Goal: Task Accomplishment & Management: Manage account settings

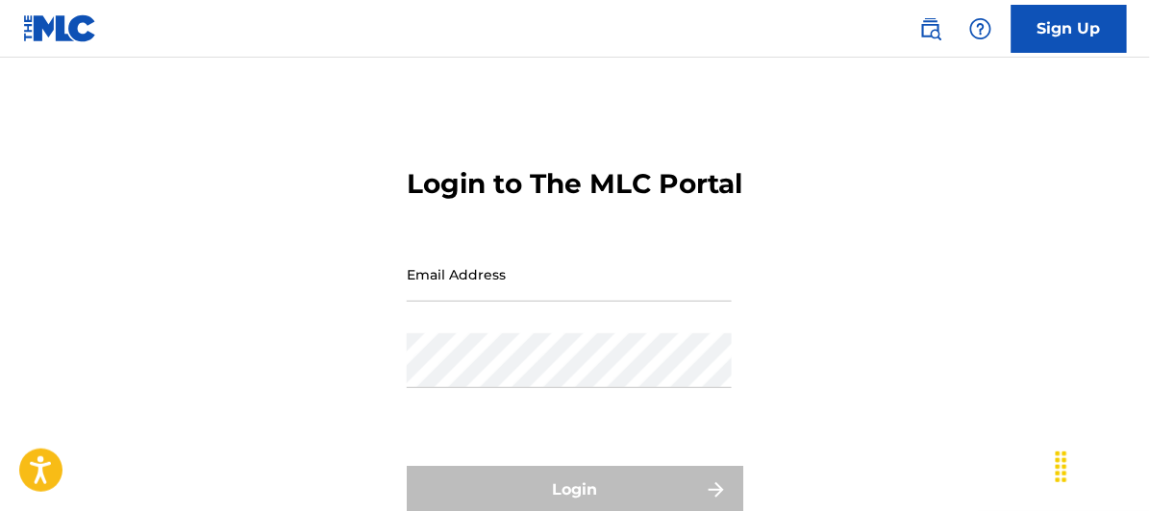
click at [427, 302] on input "Email Address" at bounding box center [569, 274] width 325 height 55
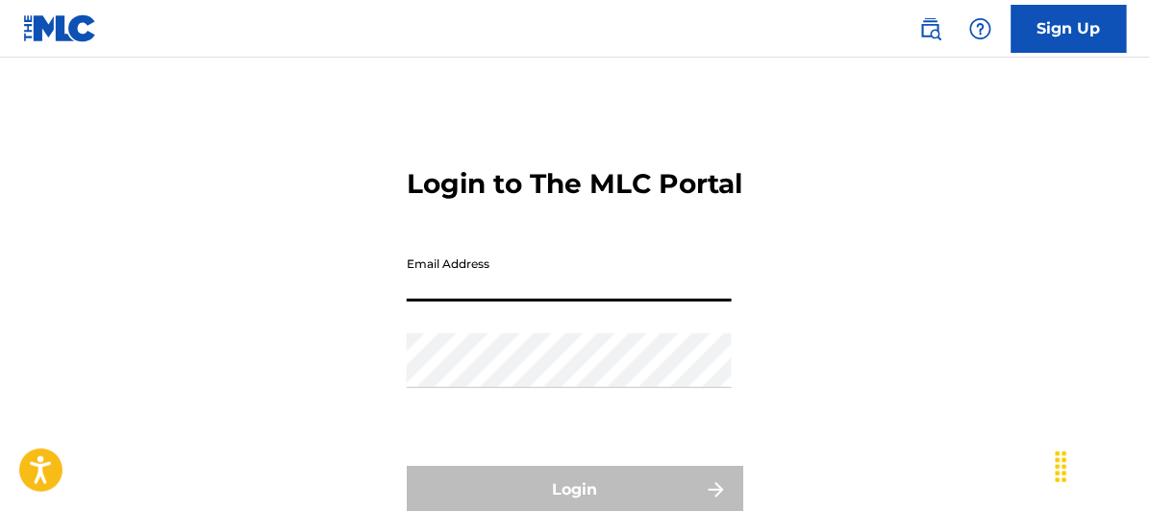
type input "[EMAIL_ADDRESS][DOMAIN_NAME]"
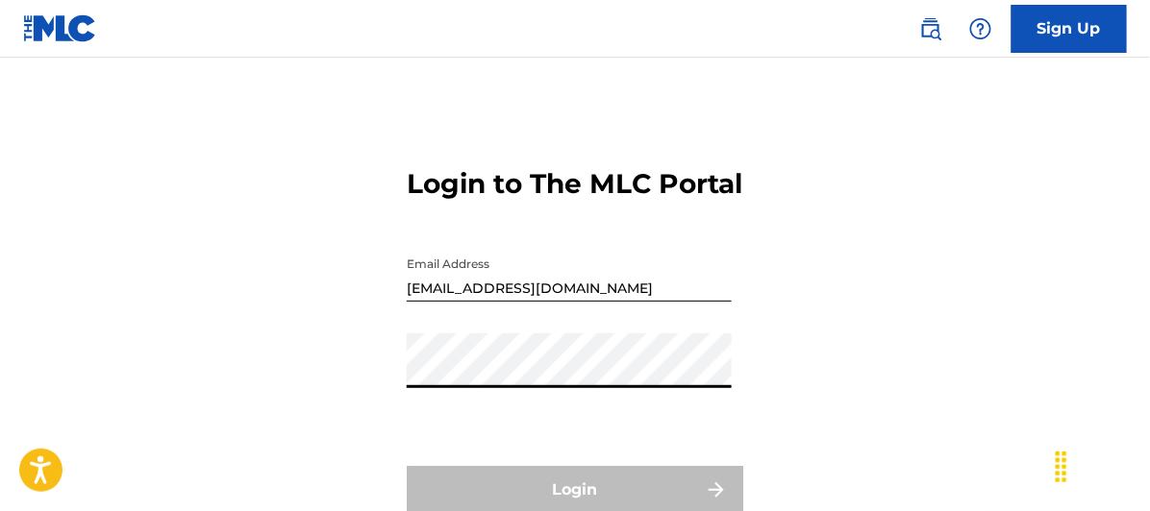
click at [429, 420] on div "Password" at bounding box center [569, 377] width 325 height 87
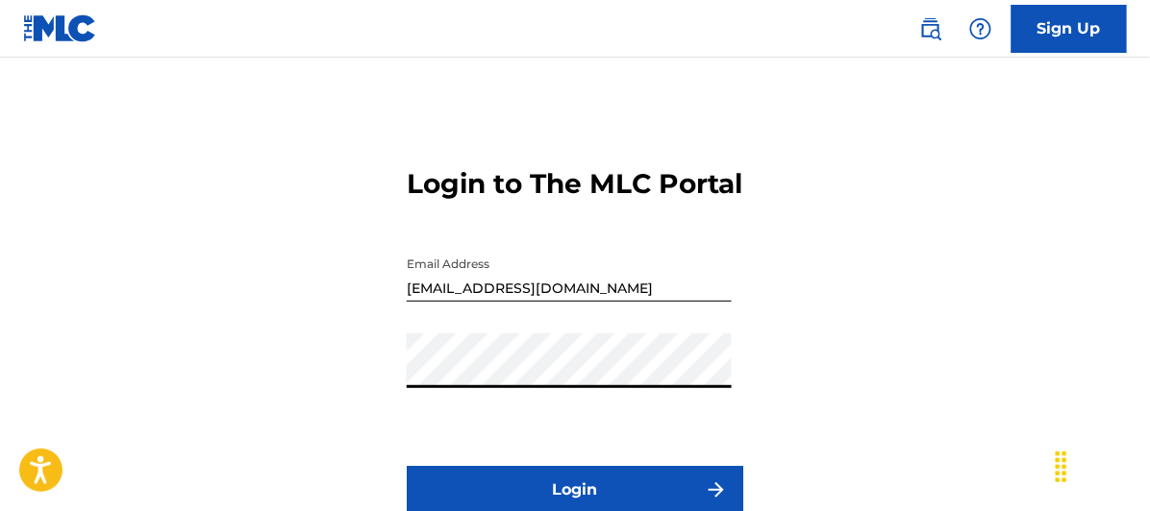
click at [407, 466] on button "Login" at bounding box center [575, 490] width 336 height 48
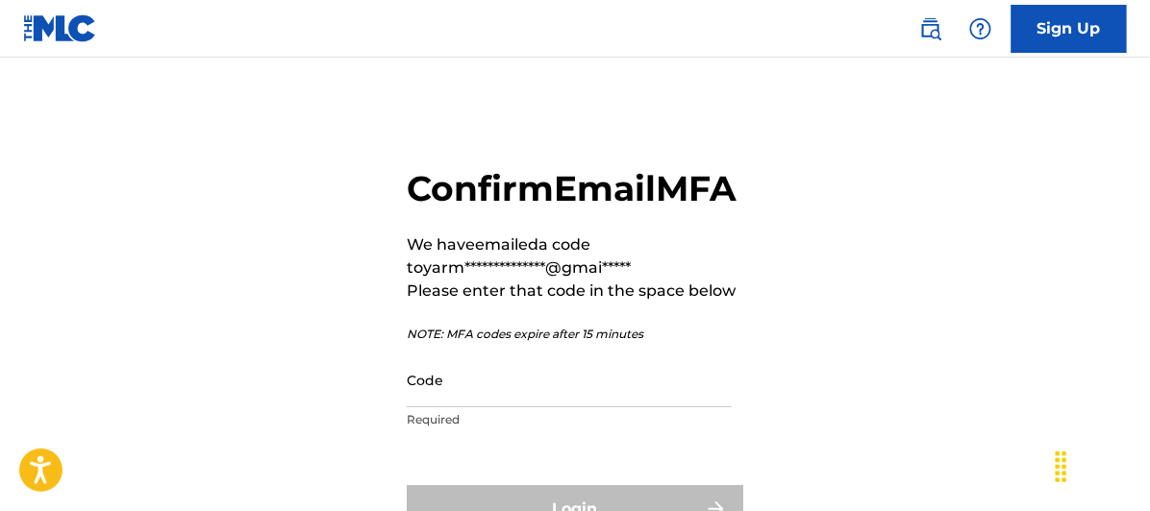
drag, startPoint x: 451, startPoint y: 434, endPoint x: 431, endPoint y: 428, distance: 21.3
click at [451, 408] on input "Code" at bounding box center [569, 380] width 325 height 55
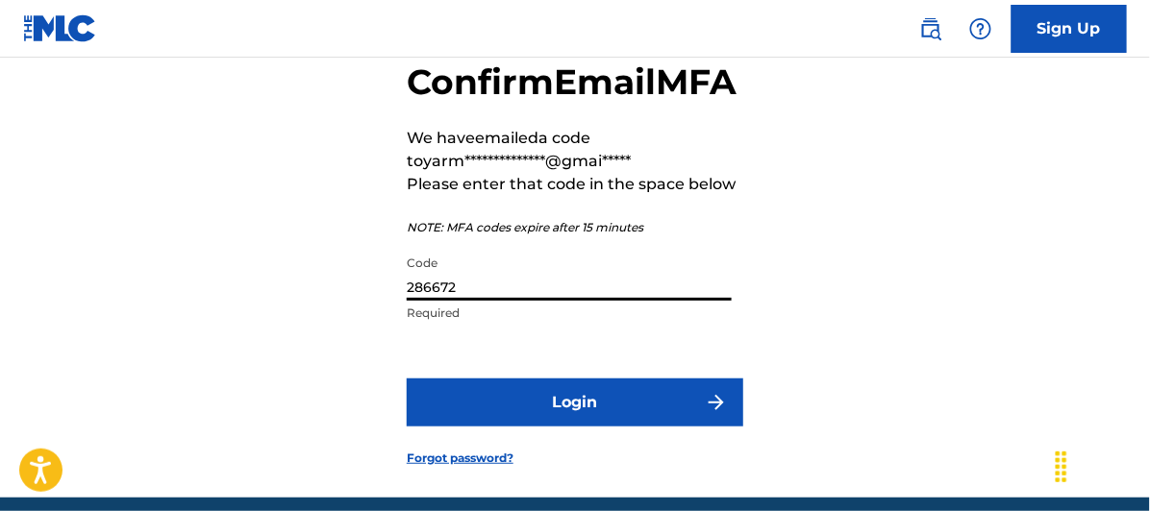
scroll to position [213, 0]
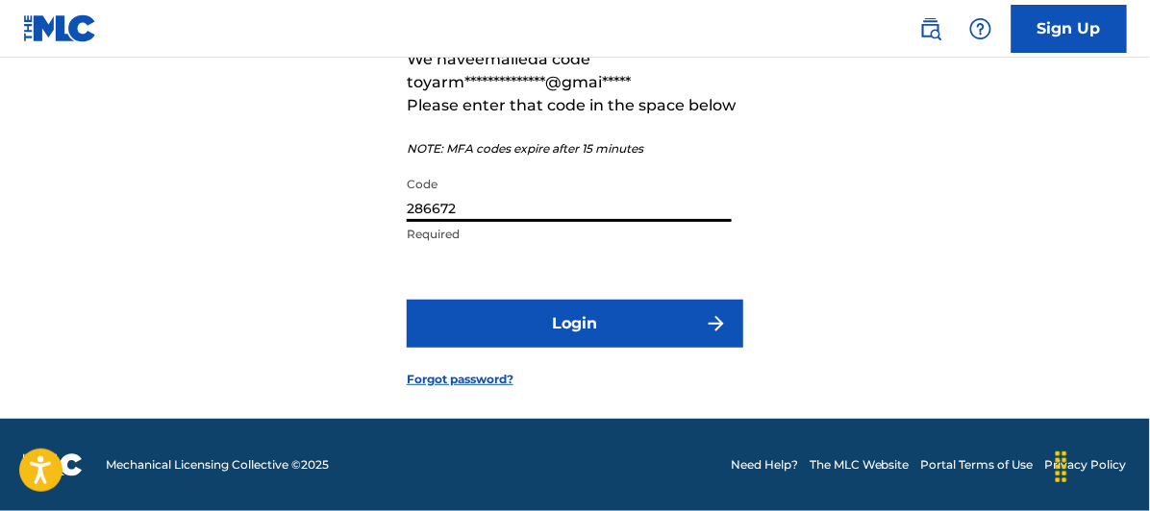
type input "286672"
click at [594, 329] on button "Login" at bounding box center [575, 324] width 336 height 48
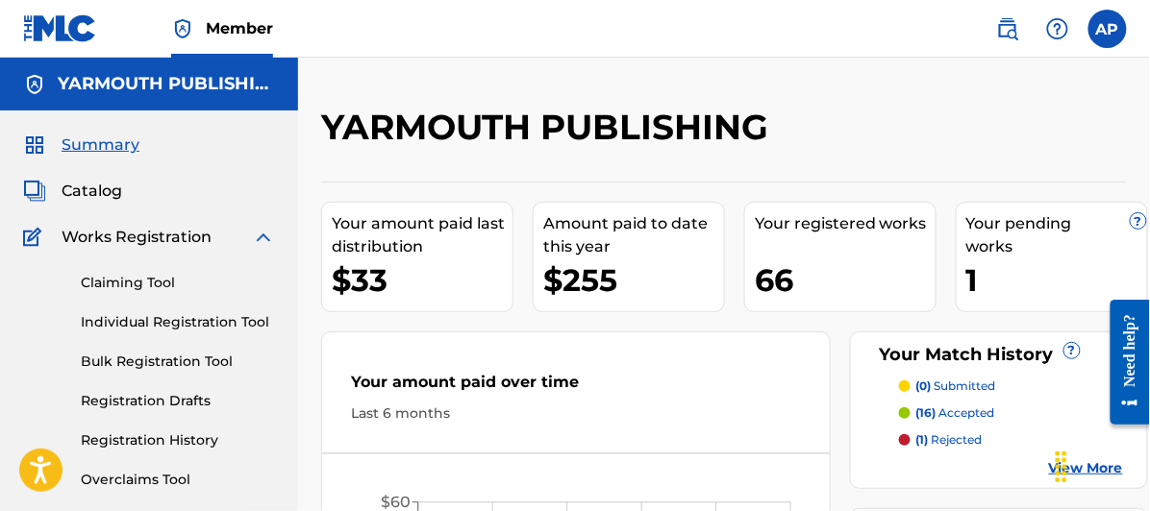
click at [96, 186] on span "Catalog" at bounding box center [92, 191] width 61 height 23
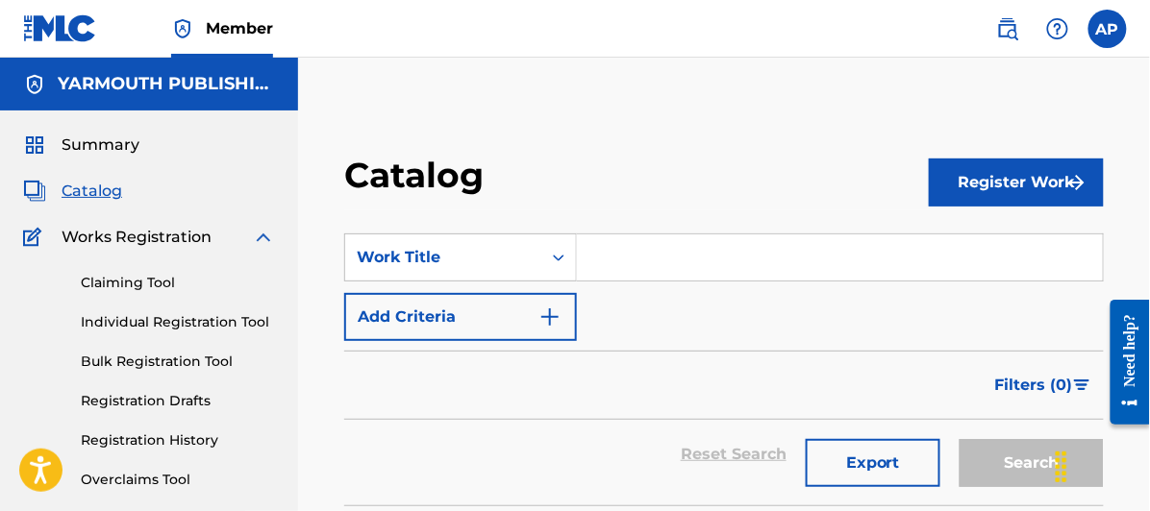
click at [601, 255] on input "Search Form" at bounding box center [840, 258] width 526 height 46
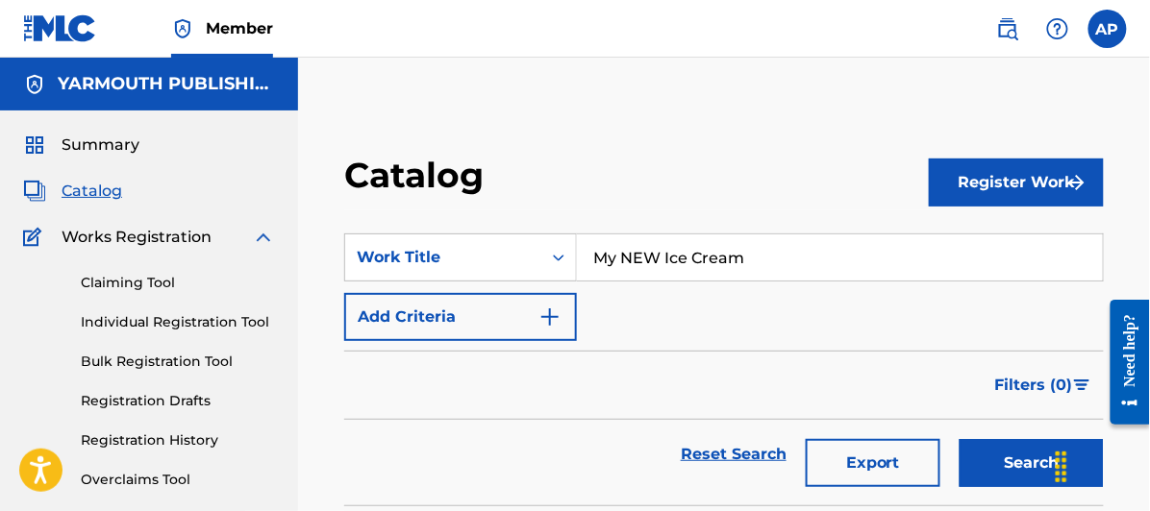
type input "My NEW Ice Cream"
click at [959, 439] on button "Search" at bounding box center [1031, 463] width 144 height 48
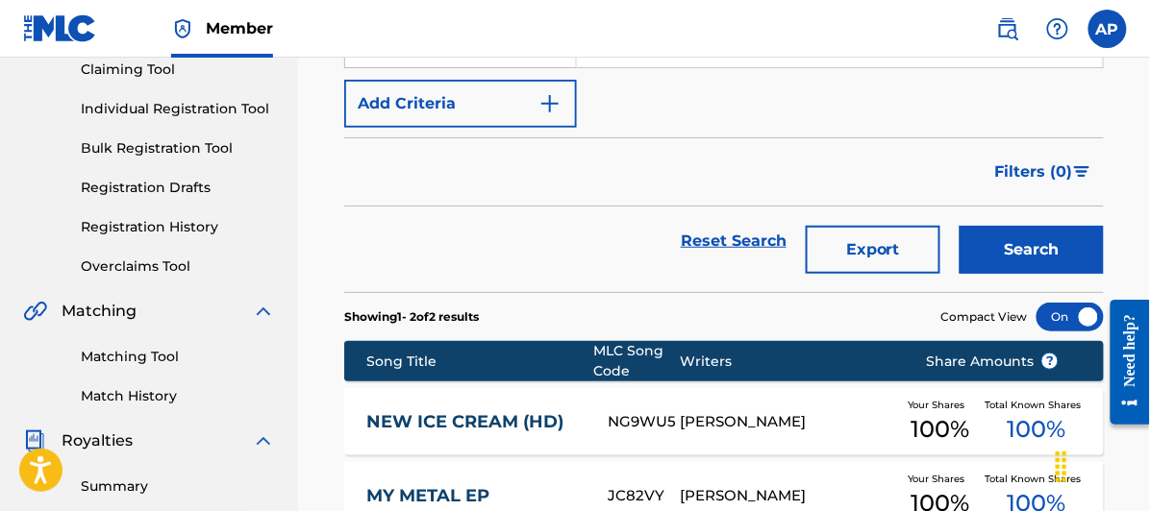
click at [140, 229] on link "Registration History" at bounding box center [178, 227] width 194 height 20
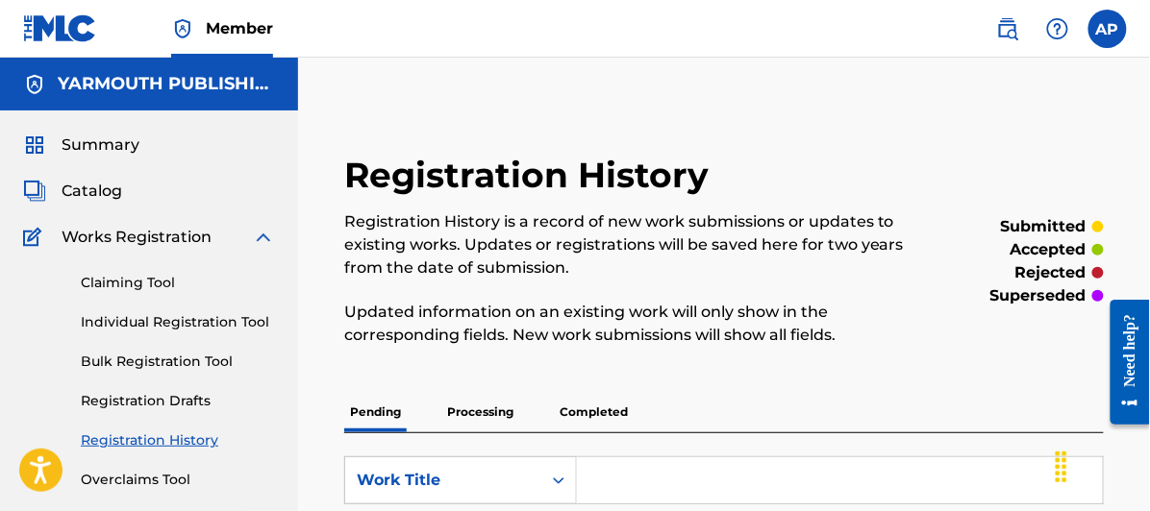
scroll to position [533, 0]
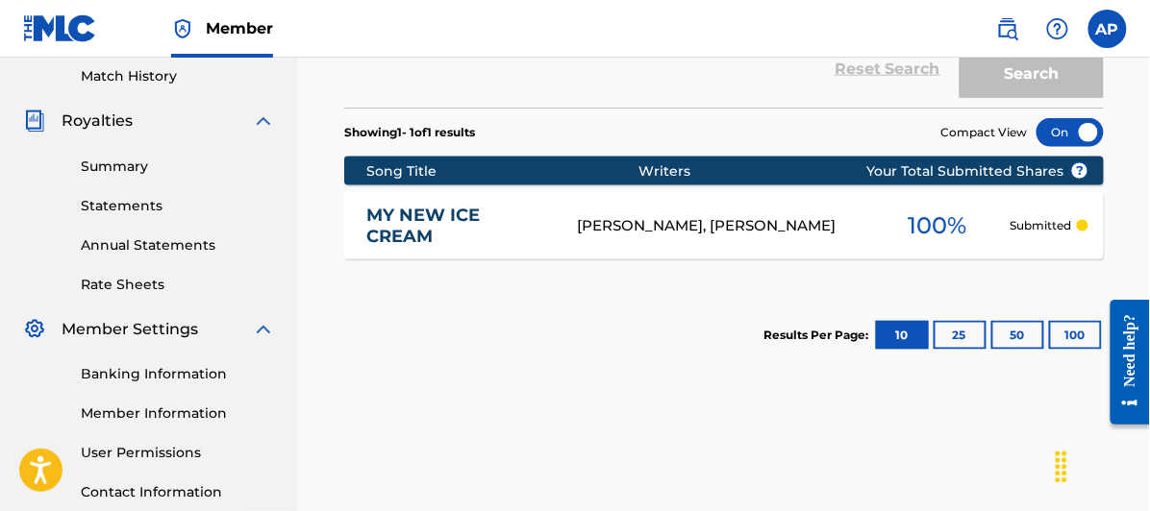
click at [409, 216] on link "MY NEW ICE CREAM" at bounding box center [459, 226] width 184 height 43
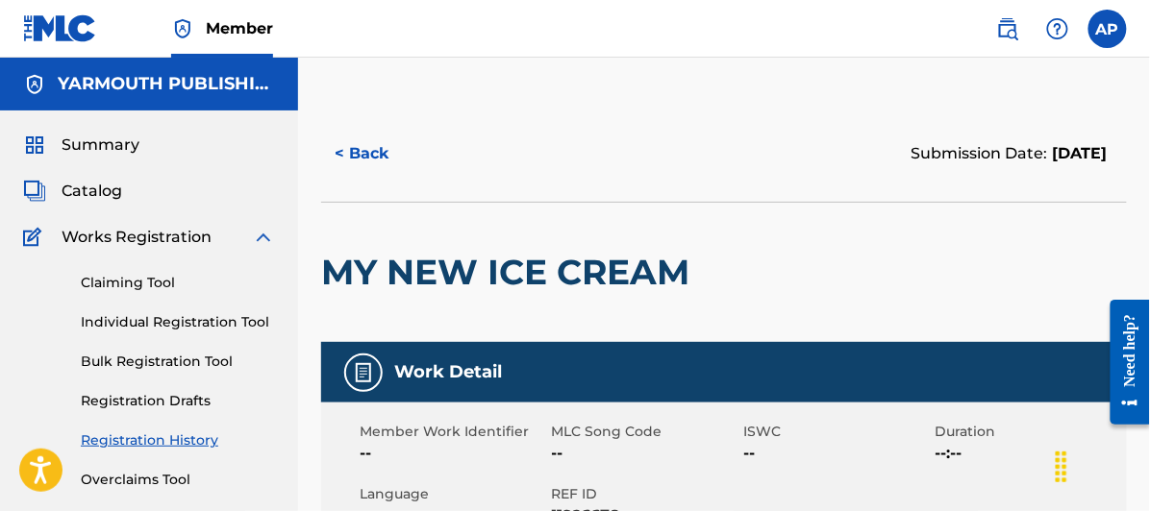
click at [373, 154] on button "< Back" at bounding box center [378, 154] width 115 height 48
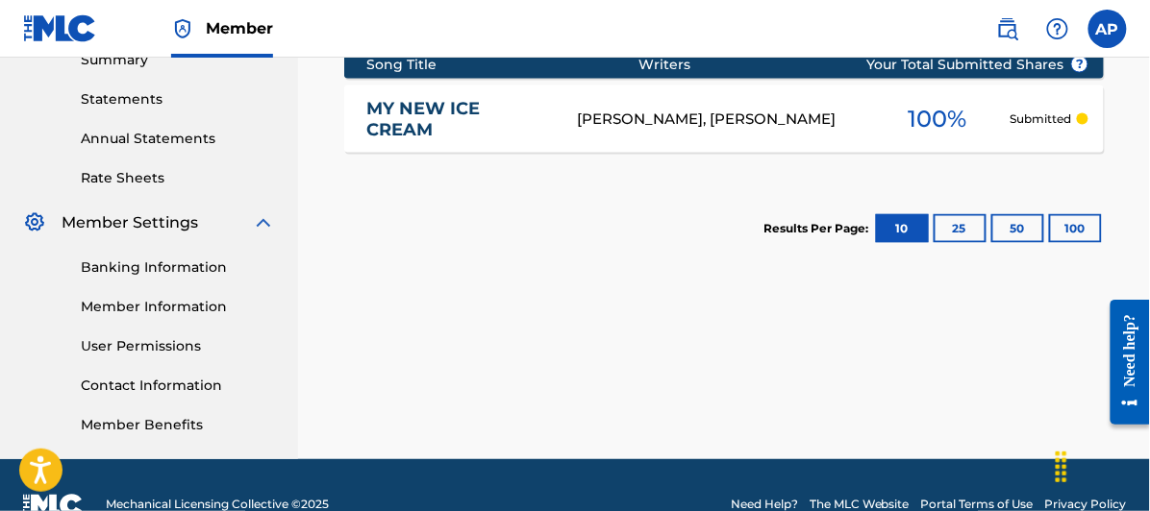
scroll to position [680, 0]
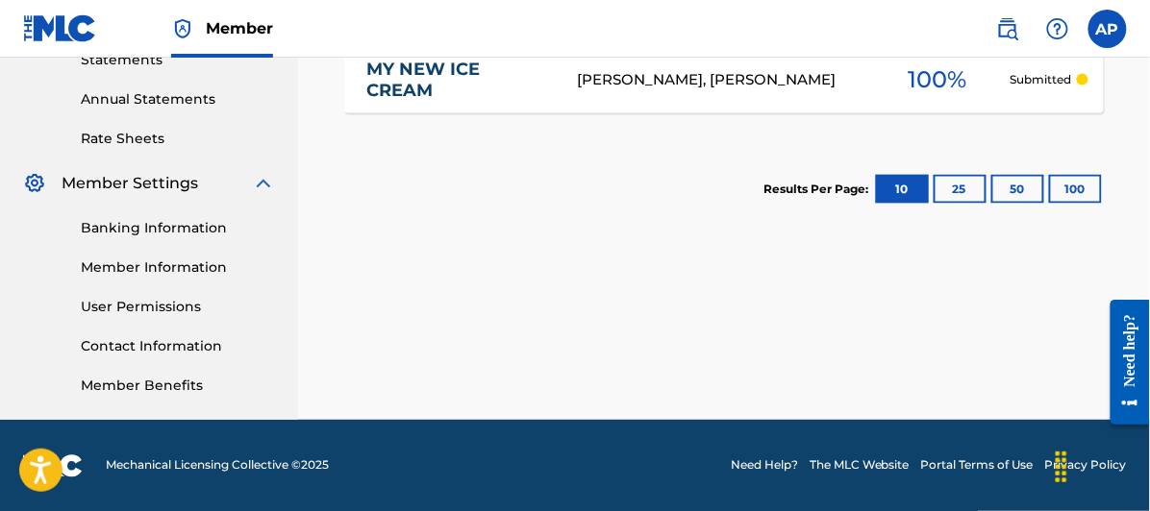
click at [120, 303] on link "User Permissions" at bounding box center [178, 308] width 194 height 20
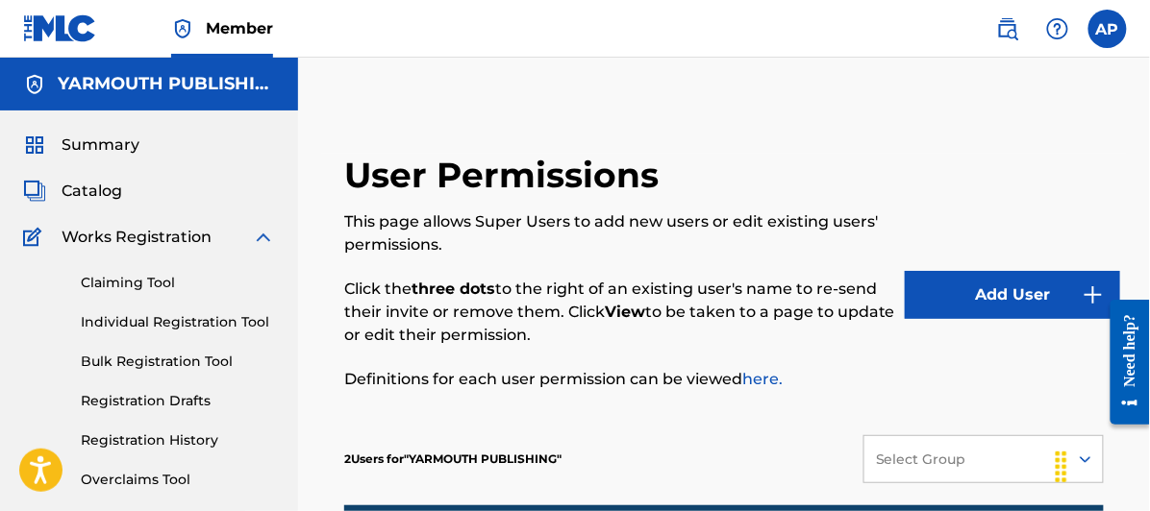
click at [124, 282] on link "Claiming Tool" at bounding box center [178, 283] width 194 height 20
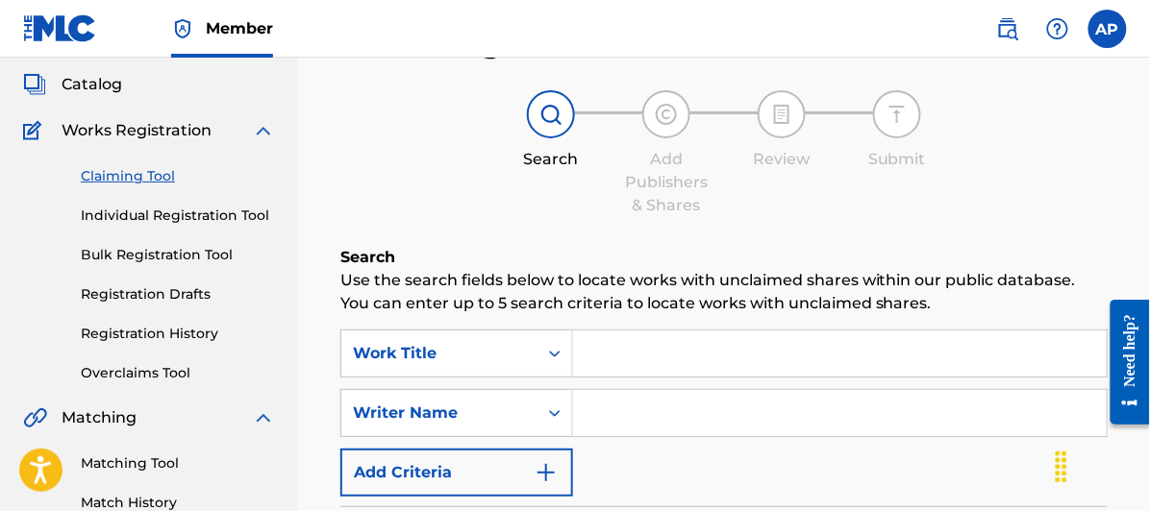
scroll to position [320, 0]
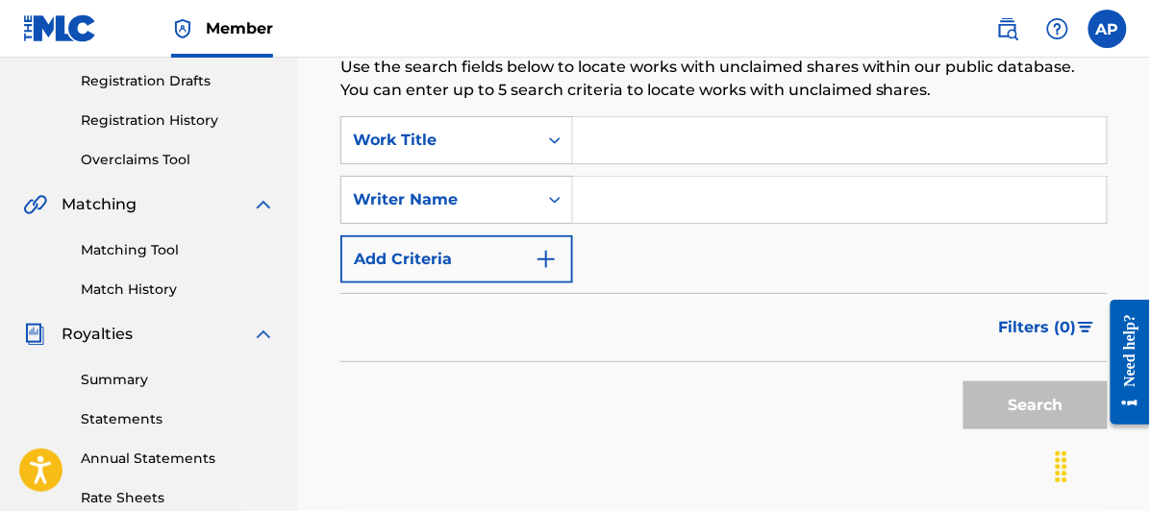
click at [593, 138] on input "Search Form" at bounding box center [839, 140] width 533 height 46
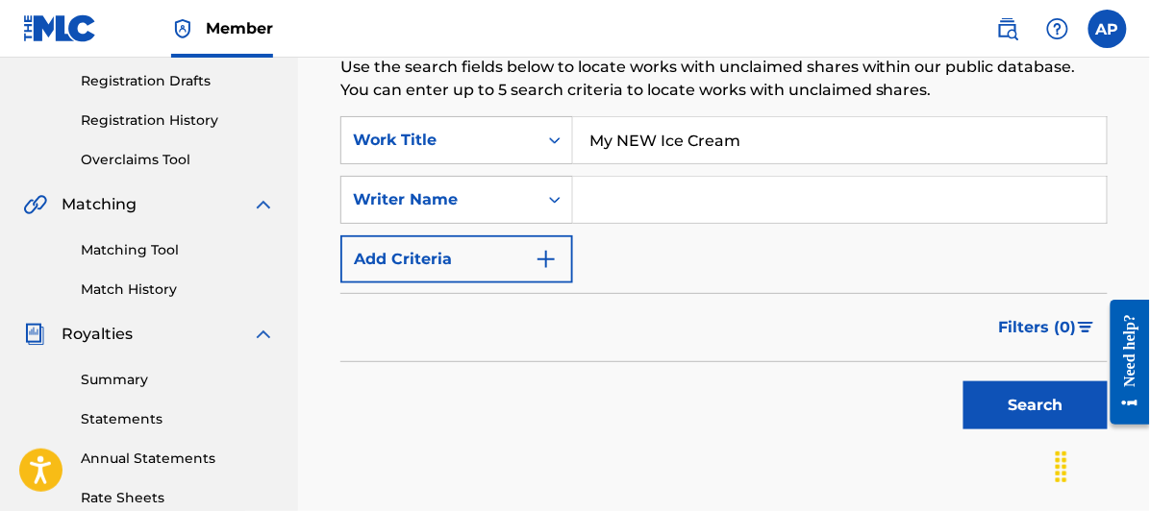
type input "My NEW Ice Cream"
click at [604, 202] on input "Search Form" at bounding box center [839, 200] width 533 height 46
type input "[PERSON_NAME]"
click at [1047, 400] on button "Search" at bounding box center [1035, 406] width 144 height 48
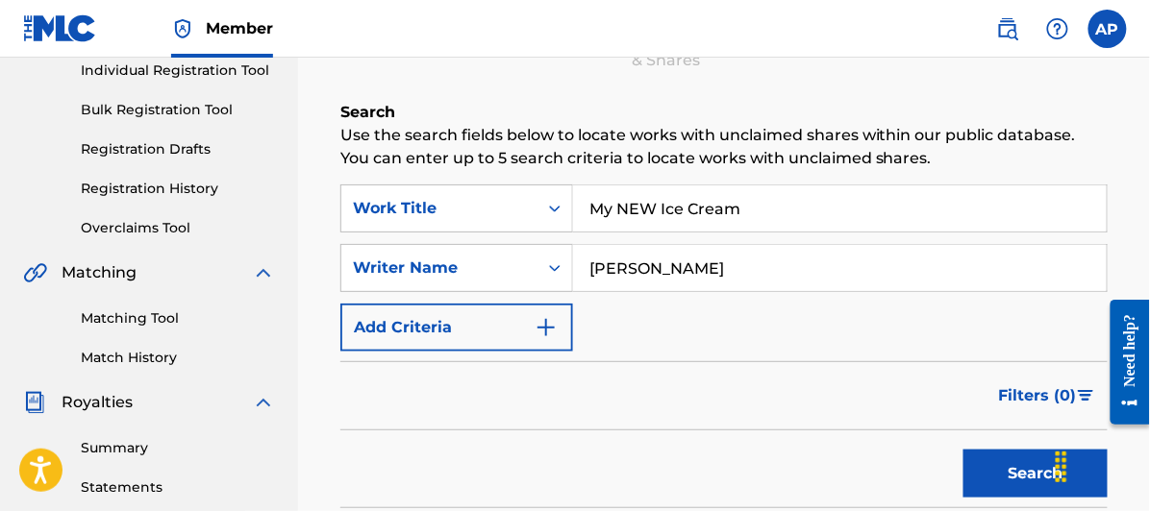
scroll to position [0, 0]
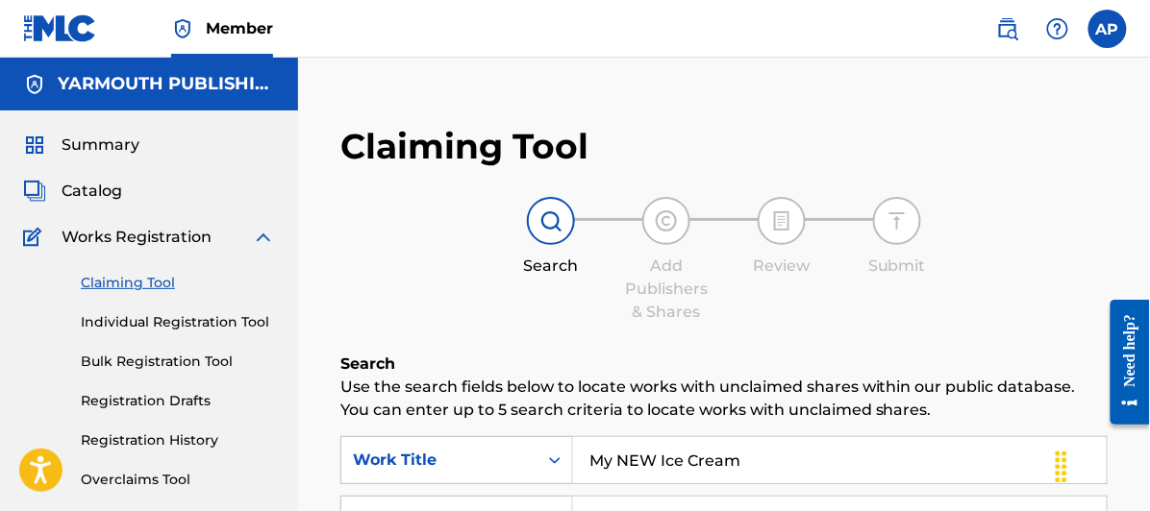
click at [91, 180] on span "Catalog" at bounding box center [92, 191] width 61 height 23
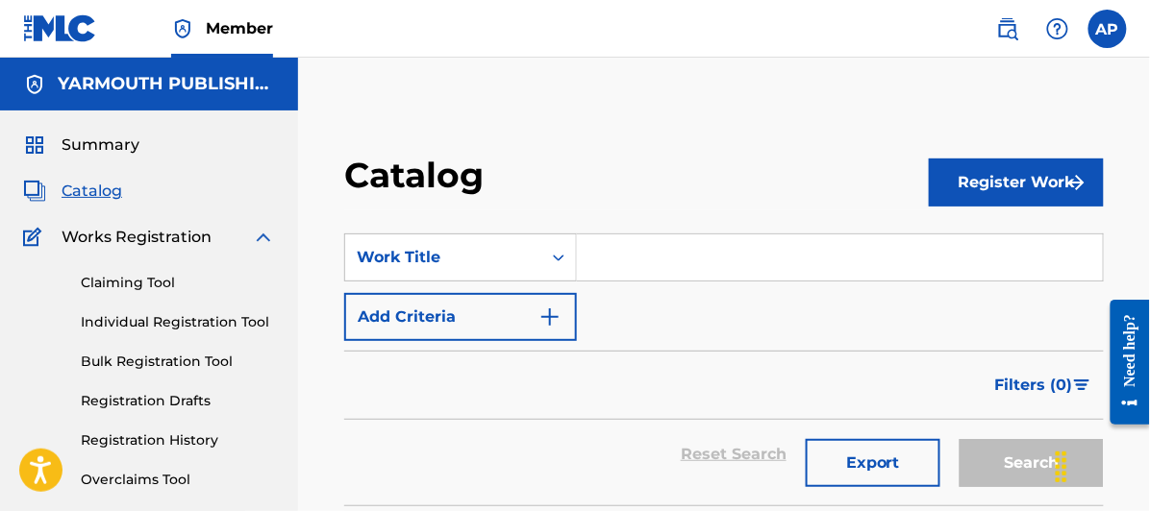
scroll to position [107, 0]
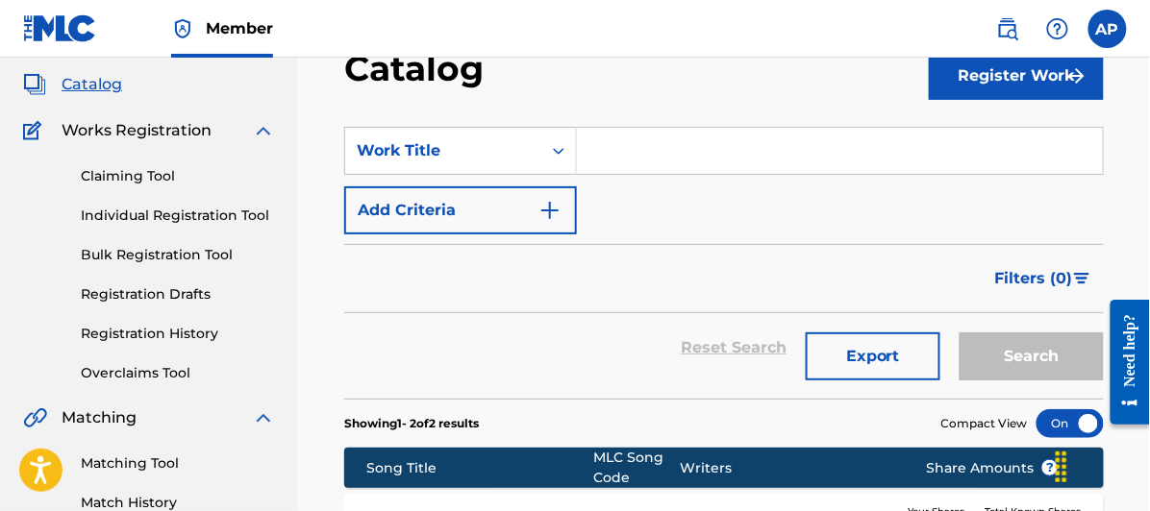
click at [133, 329] on link "Registration History" at bounding box center [178, 334] width 194 height 20
